Goal: Transaction & Acquisition: Purchase product/service

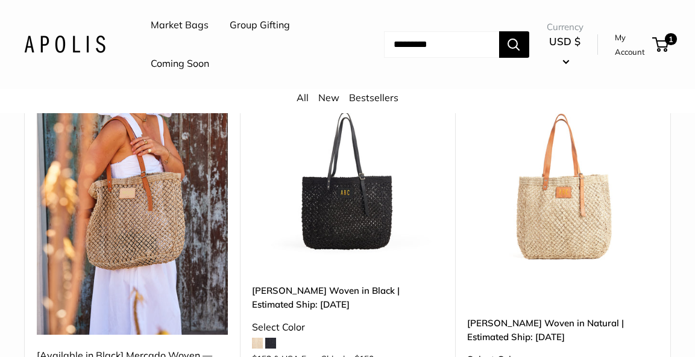
scroll to position [192, 0]
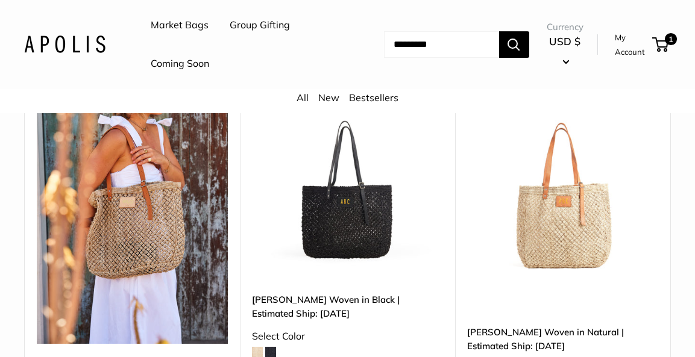
click at [147, 235] on img at bounding box center [132, 217] width 191 height 255
click at [130, 216] on img at bounding box center [132, 217] width 191 height 255
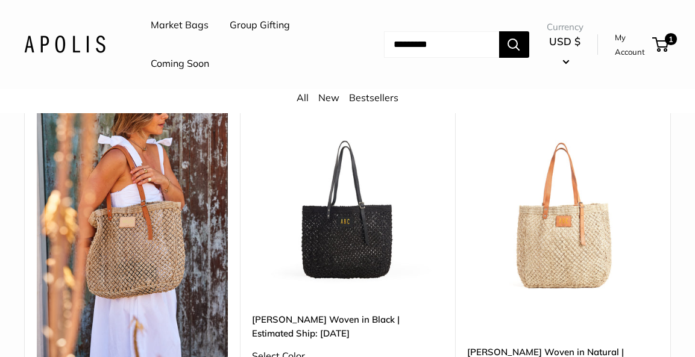
scroll to position [166, 0]
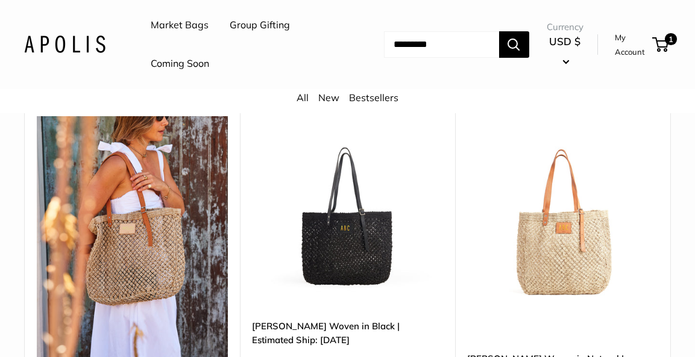
click at [0, 0] on img at bounding box center [0, 0] width 0 height 0
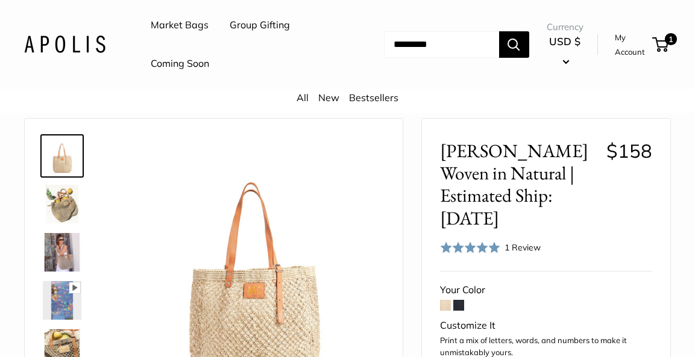
click at [58, 251] on img at bounding box center [62, 252] width 39 height 39
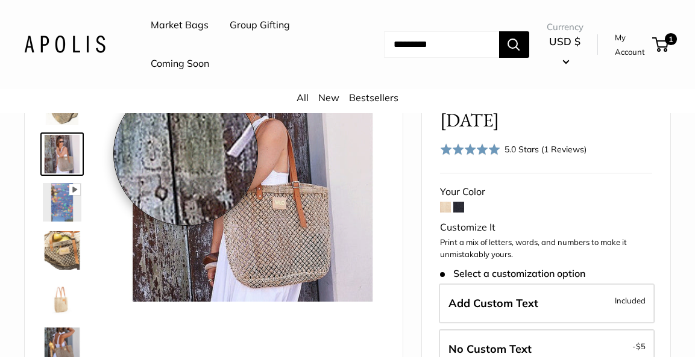
scroll to position [146, 0]
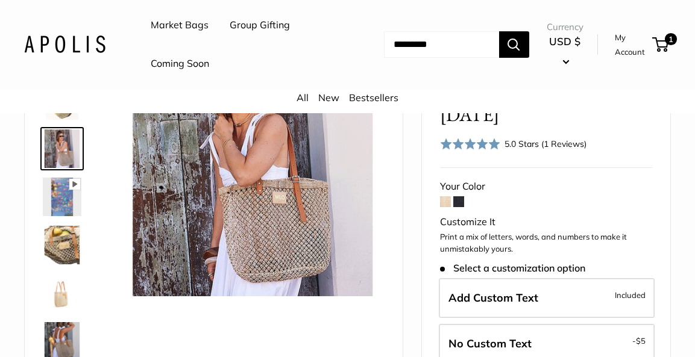
click at [68, 250] on img at bounding box center [62, 245] width 39 height 39
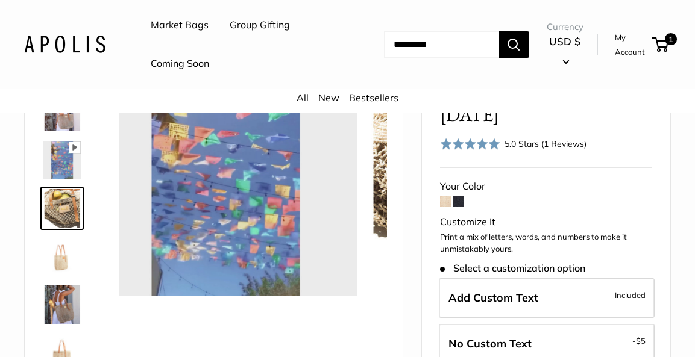
scroll to position [37, 0]
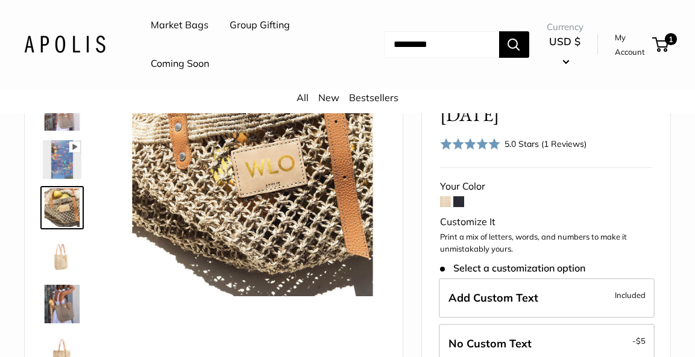
click at [59, 304] on img at bounding box center [62, 304] width 39 height 39
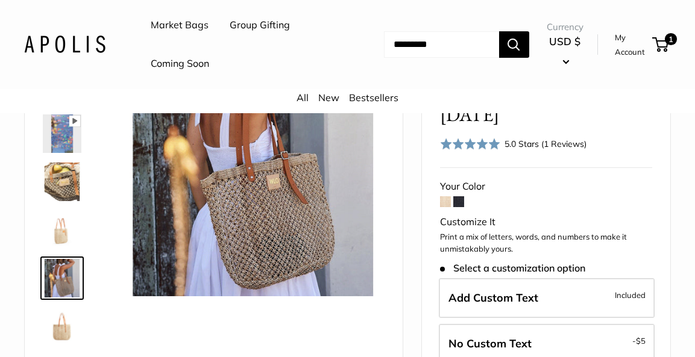
scroll to position [55, 0]
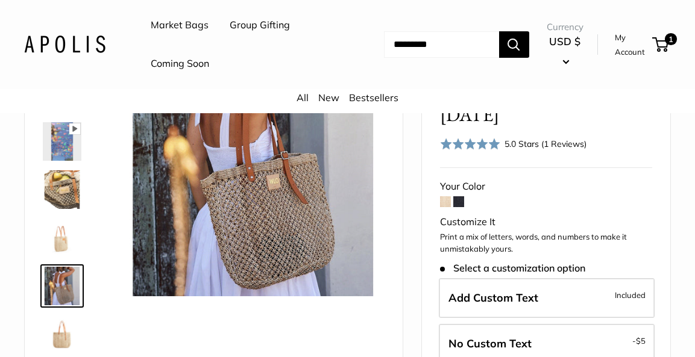
click at [63, 139] on img at bounding box center [62, 141] width 39 height 39
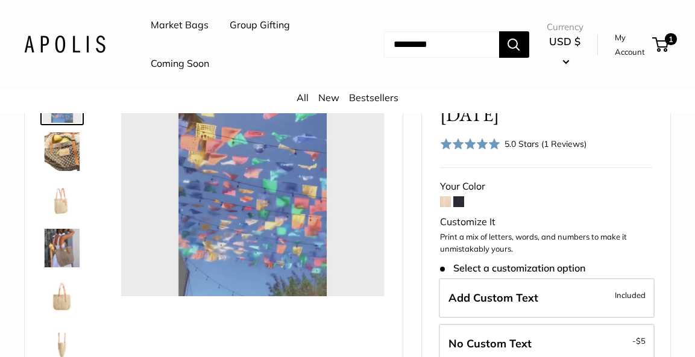
scroll to position [174, 0]
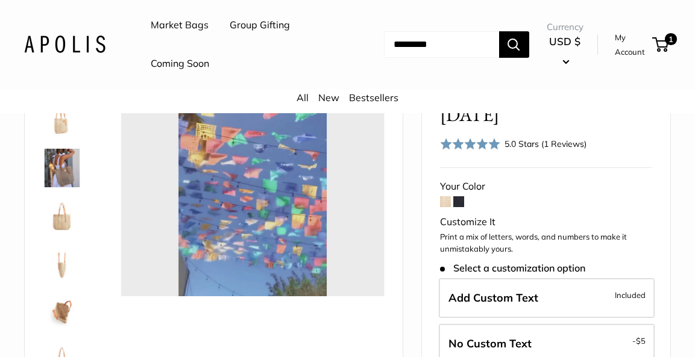
type input "*"
